Goal: Information Seeking & Learning: Stay updated

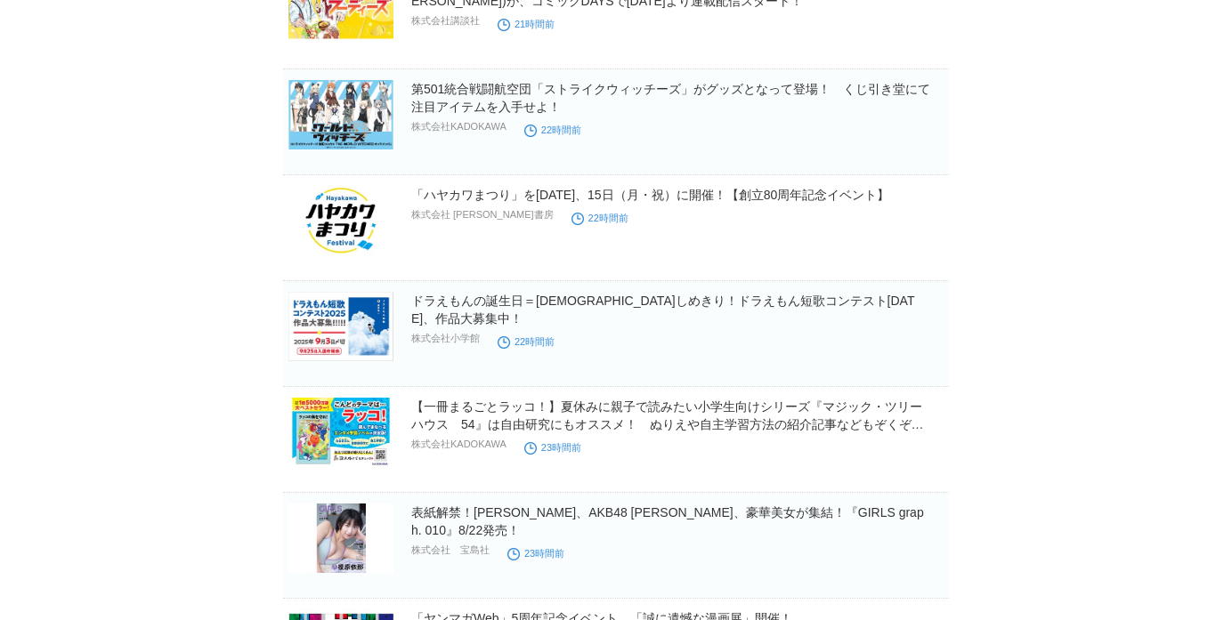
scroll to position [637, 0]
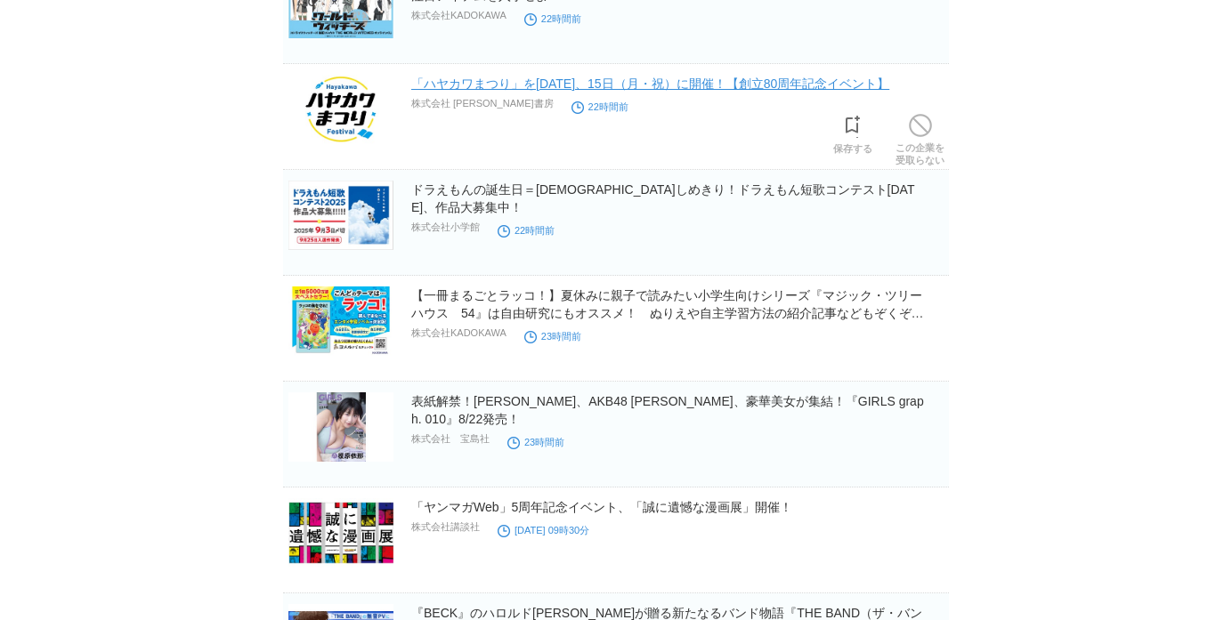
click at [448, 85] on link "「ハヤカワまつり」を[DATE]、15日（月・祝）に開催！【創立80周年記念イベント】" at bounding box center [650, 84] width 478 height 14
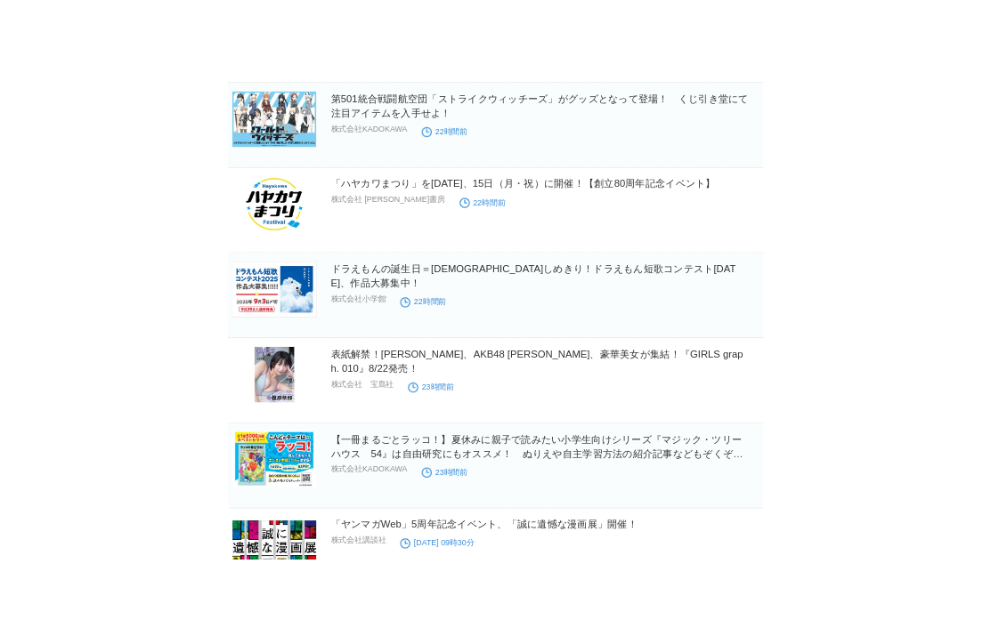
scroll to position [571, 0]
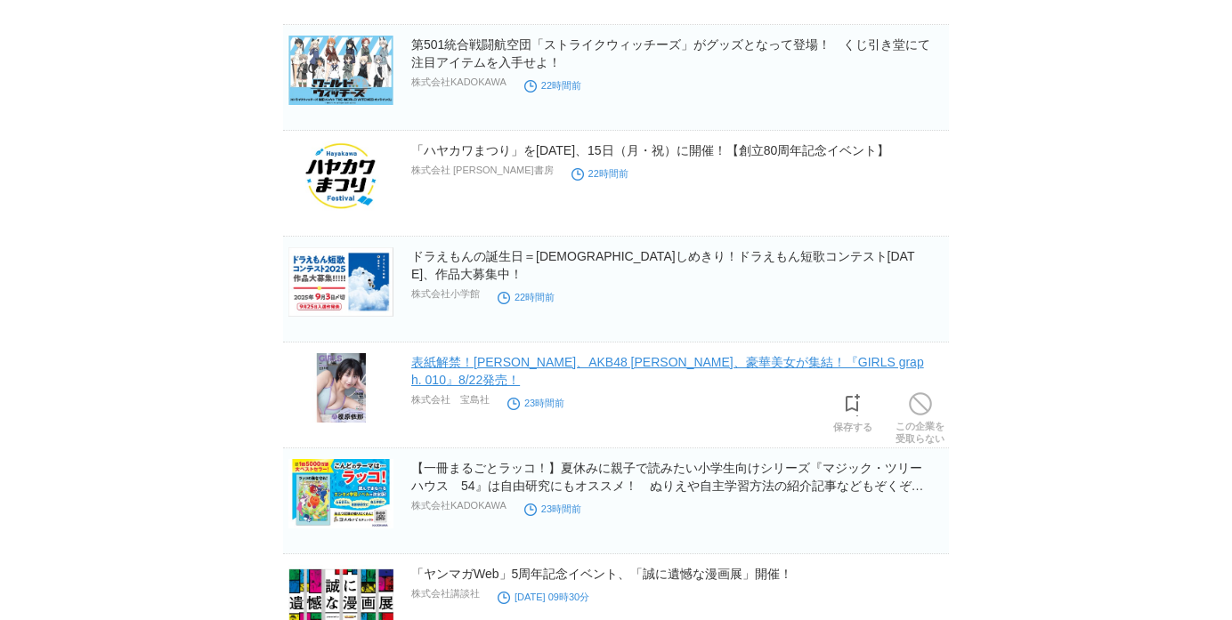
click at [519, 363] on link "表紙解禁！[PERSON_NAME]、AKB48 [PERSON_NAME]、豪華美女が集結！『GIRLS graph. 010』8/22発売！" at bounding box center [667, 371] width 513 height 32
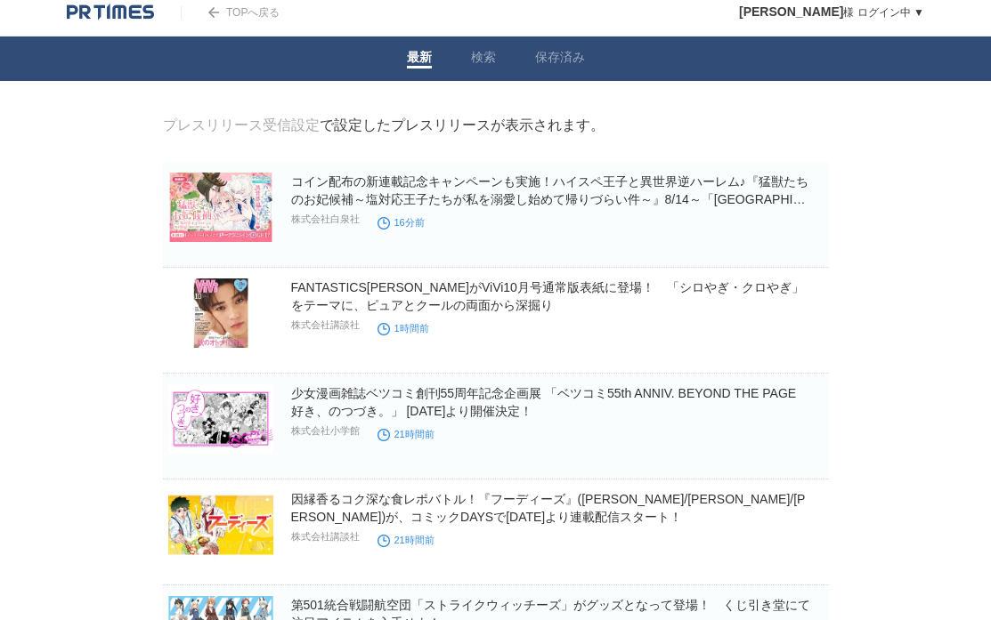
scroll to position [0, 0]
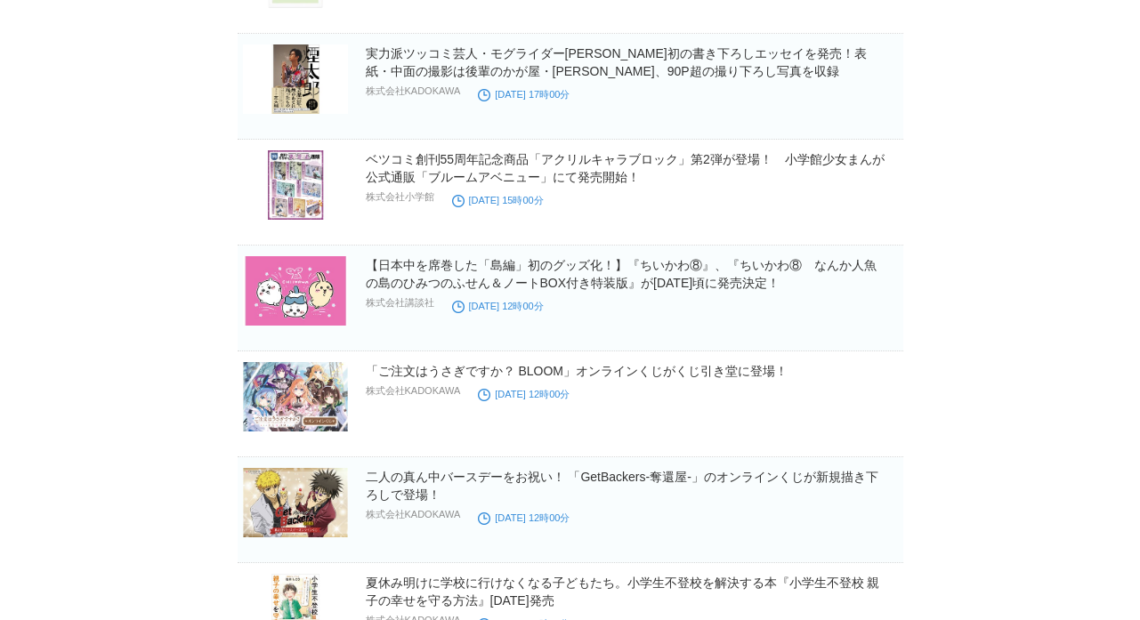
scroll to position [1624, 0]
